Goal: Information Seeking & Learning: Learn about a topic

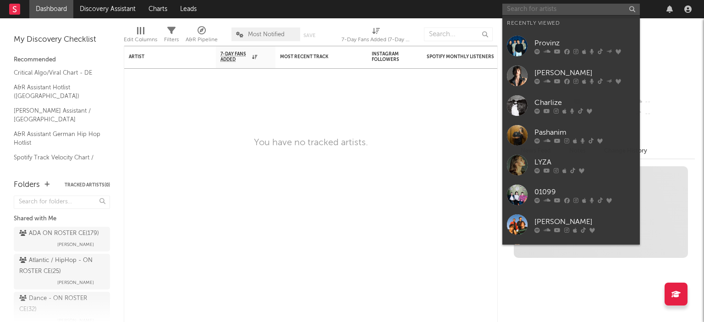
click at [520, 7] on input "text" at bounding box center [570, 9] width 137 height 11
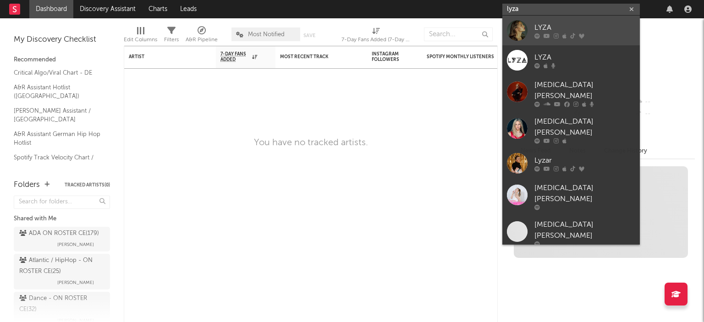
type input "lyza"
click at [576, 25] on div "LYZA" at bounding box center [584, 27] width 101 height 11
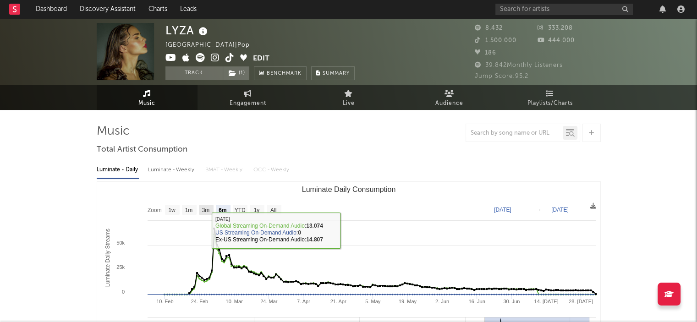
click at [205, 208] on text "3m" at bounding box center [206, 210] width 8 height 6
select select "3m"
type input "[DATE]"
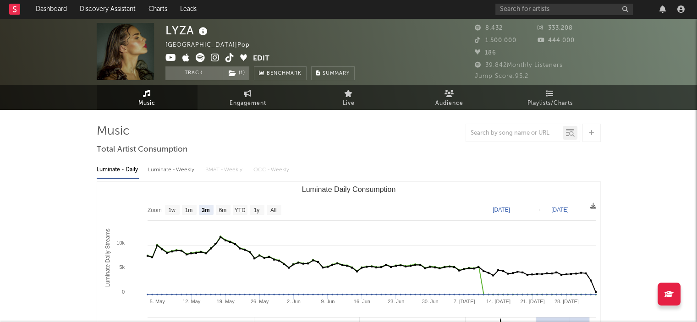
click at [408, 53] on div "[MEDICAL_DATA] [GEOGRAPHIC_DATA] | Pop Edit Track ( 1 ) Benchmark Summary" at bounding box center [314, 51] width 298 height 57
click at [446, 99] on span "Audience" at bounding box center [449, 103] width 28 height 11
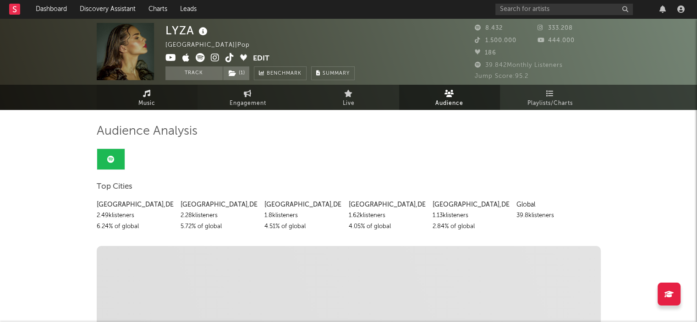
click at [142, 95] on link "Music" at bounding box center [147, 97] width 101 height 25
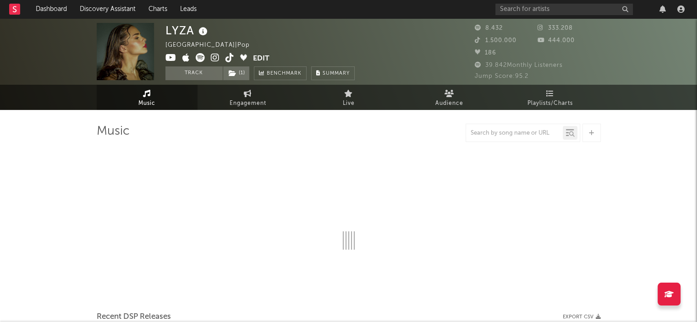
select select "6m"
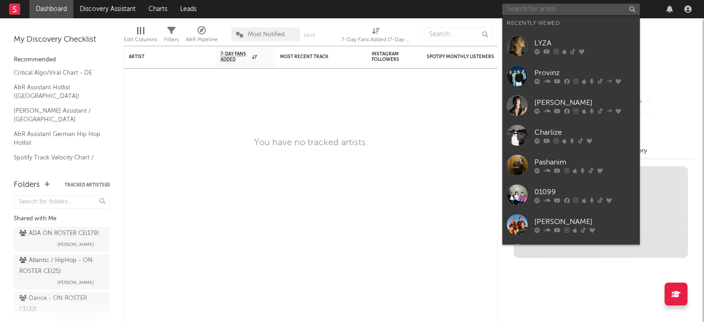
click at [515, 9] on input "text" at bounding box center [570, 9] width 137 height 11
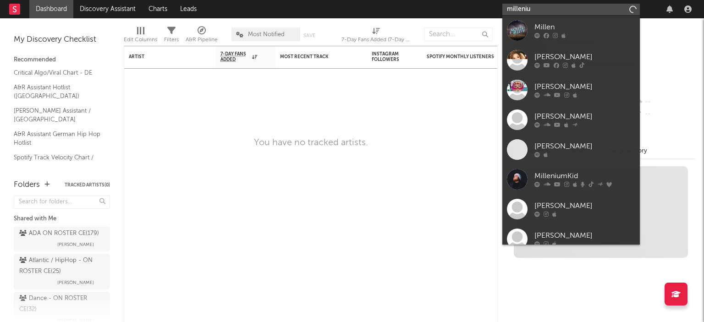
type input "millenium"
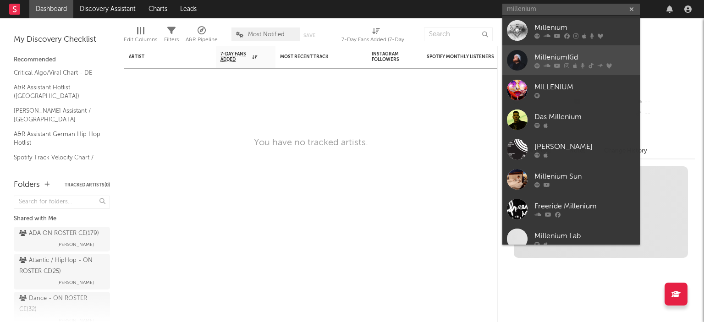
click at [554, 57] on div "MilleniumKid" at bounding box center [584, 57] width 101 height 11
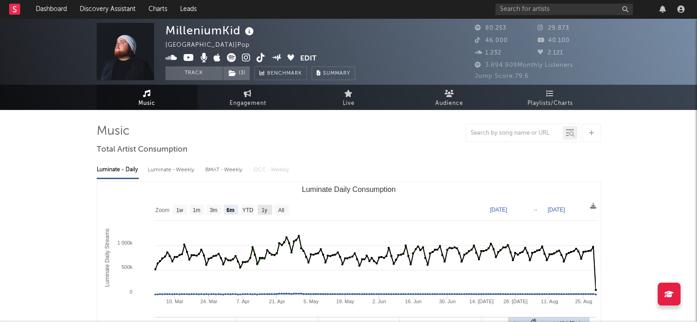
click at [268, 209] on rect "Luminate Daily Consumption" at bounding box center [265, 210] width 15 height 10
select select "1y"
type input "2024-08-30"
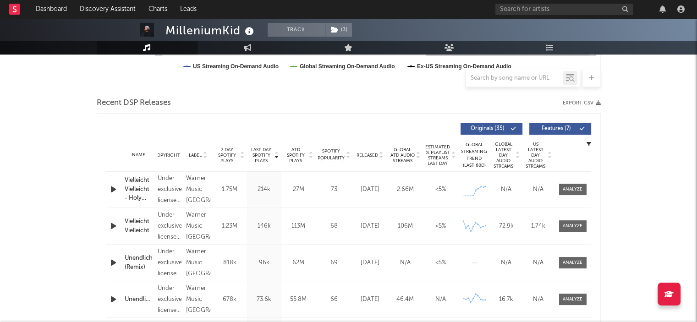
scroll to position [280, 0]
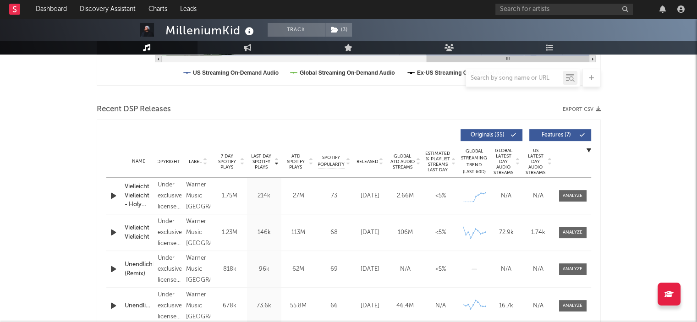
drag, startPoint x: 700, startPoint y: 88, endPoint x: 522, endPoint y: 100, distance: 177.7
click at [522, 100] on div at bounding box center [349, 95] width 504 height 14
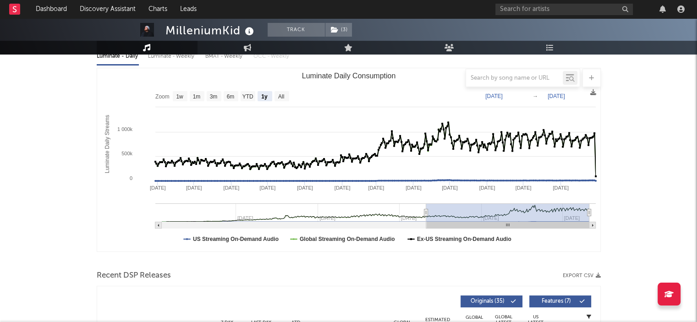
scroll to position [0, 0]
